Goal: Find specific page/section: Find specific page/section

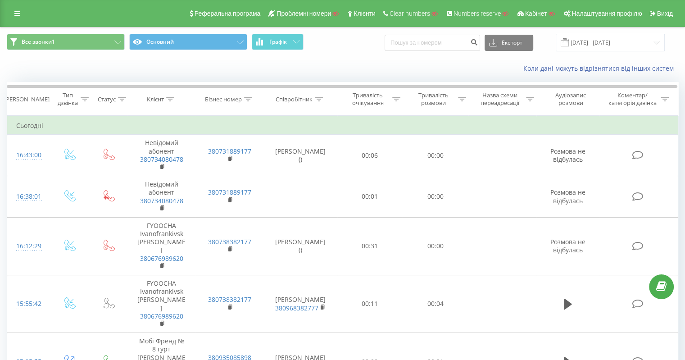
click at [16, 12] on icon at bounding box center [16, 13] width 5 height 6
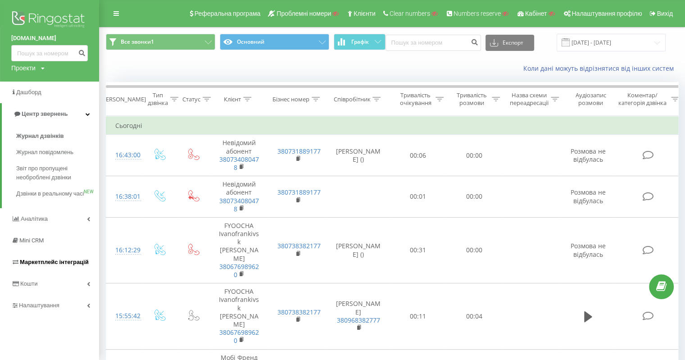
click at [55, 265] on span "Маркетплейс інтеграцій" at bounding box center [54, 261] width 69 height 7
